Goal: Check status

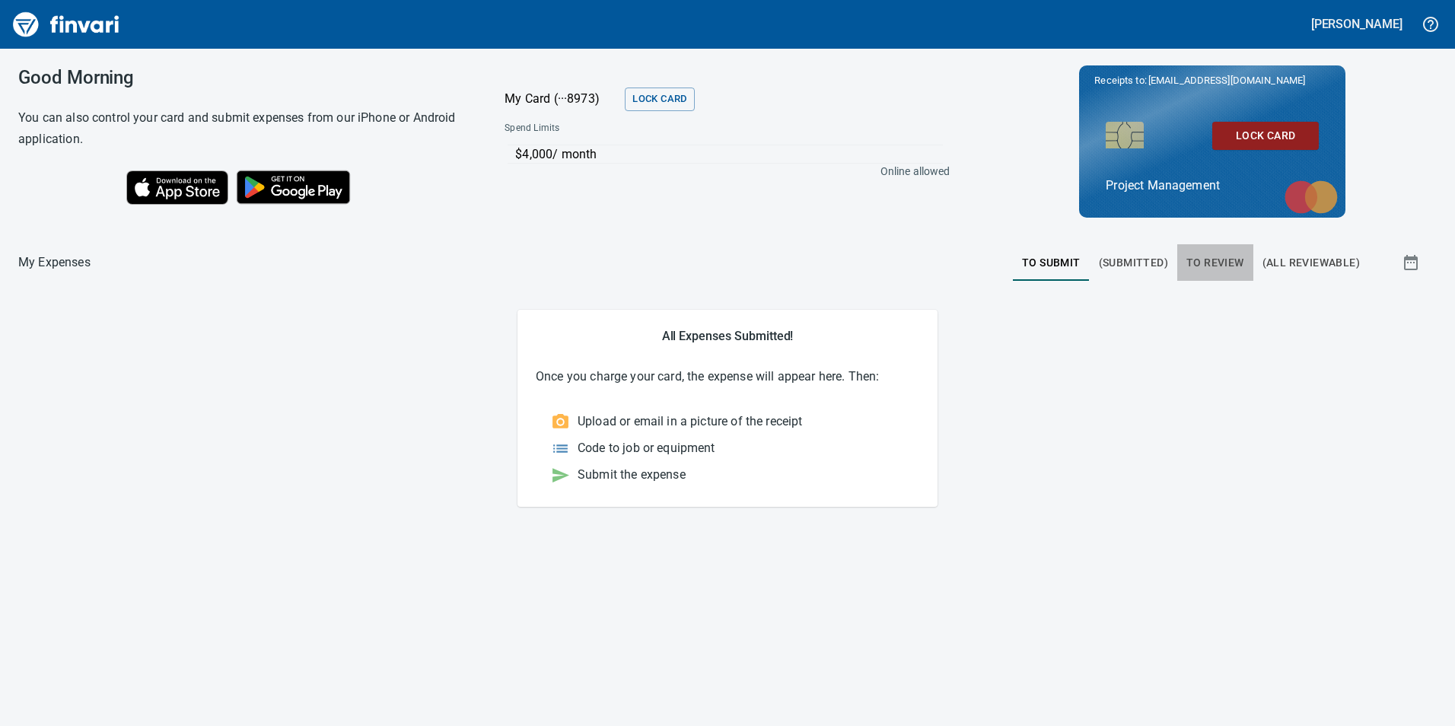
click at [1207, 258] on span "To Review" at bounding box center [1215, 262] width 58 height 19
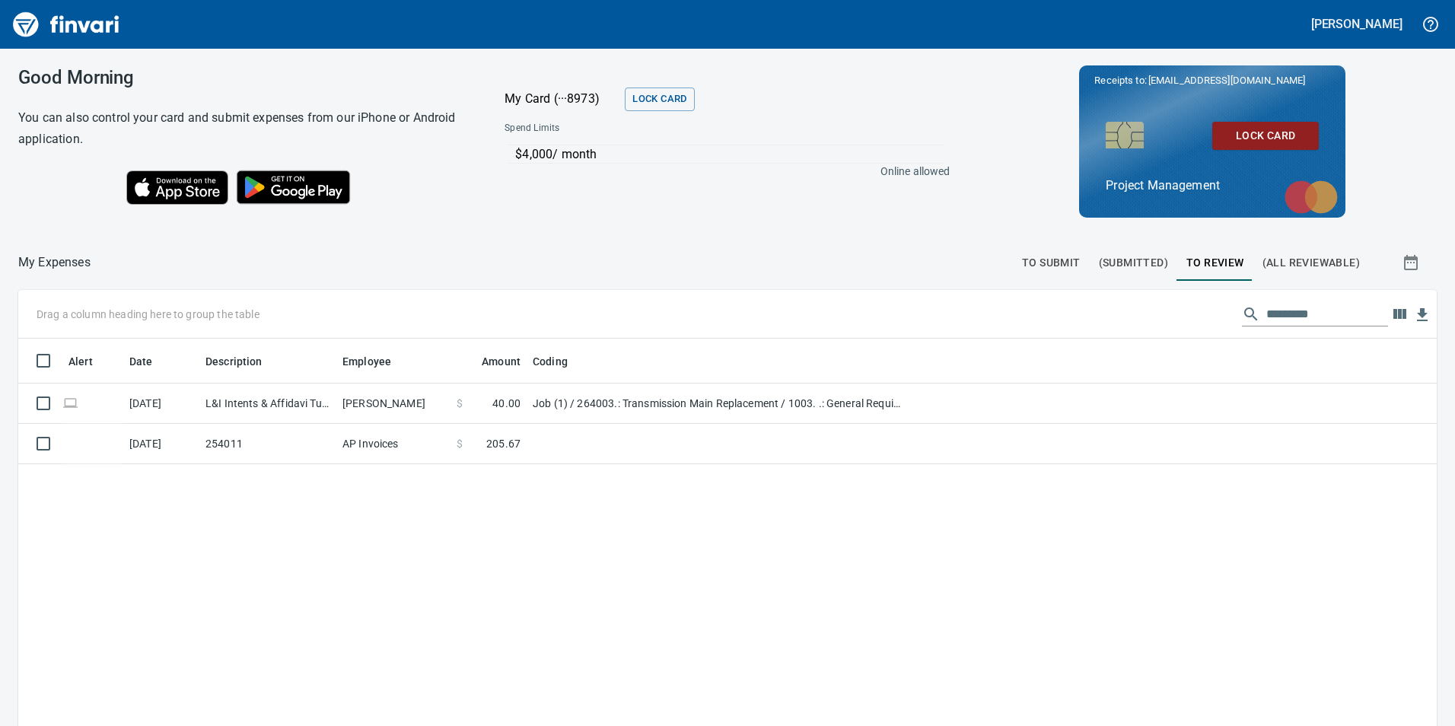
scroll to position [547, 1396]
click at [639, 403] on td "Job (1) / 264003.: Transmission Main Replacement / 1003. .: General Requirement…" at bounding box center [717, 404] width 381 height 40
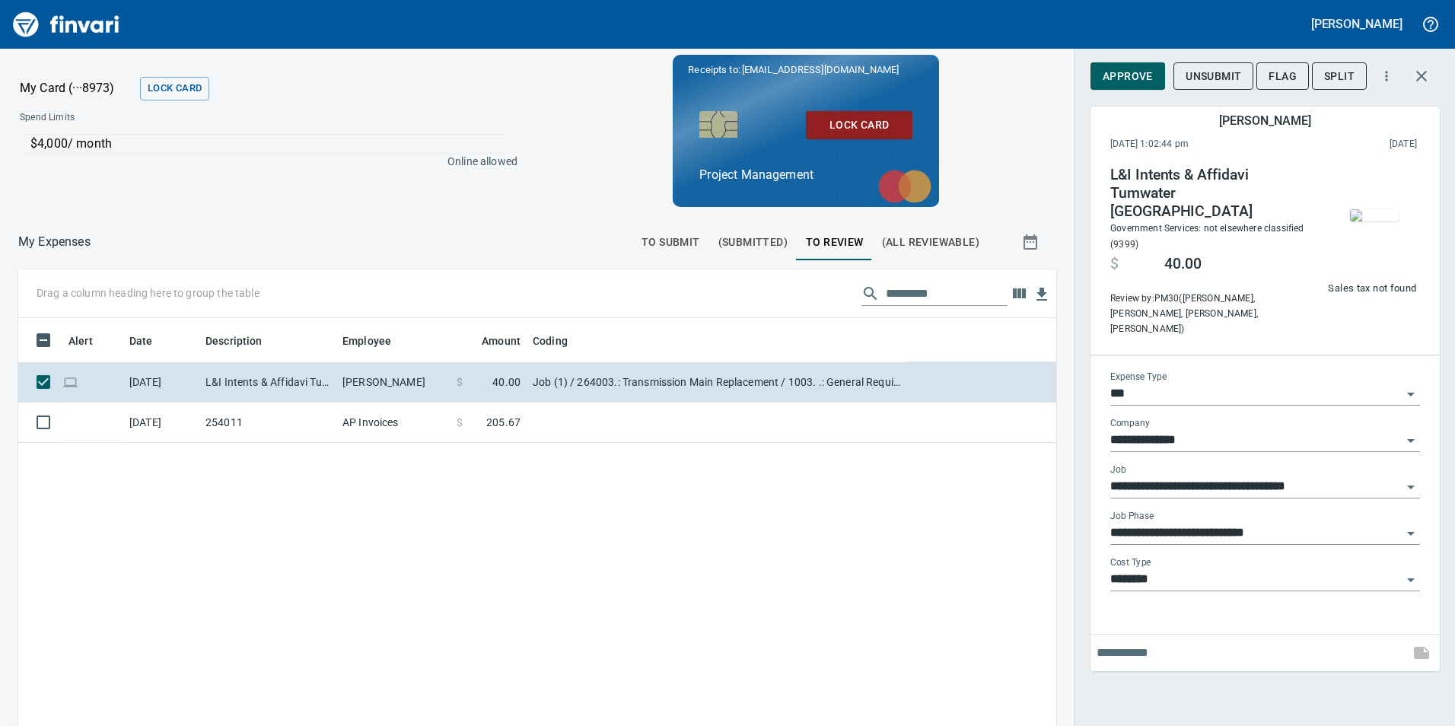
scroll to position [547, 1015]
click at [594, 425] on td at bounding box center [717, 423] width 381 height 40
